Goal: Navigation & Orientation: Go to known website

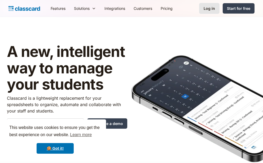
click at [208, 7] on div "Log in" at bounding box center [209, 9] width 11 height 6
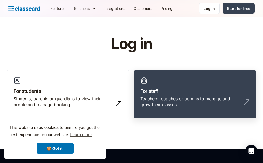
click at [196, 80] on link "For staff Teachers, coaches or admins to manage and grow their classes" at bounding box center [195, 94] width 122 height 48
